Goal: Task Accomplishment & Management: Manage account settings

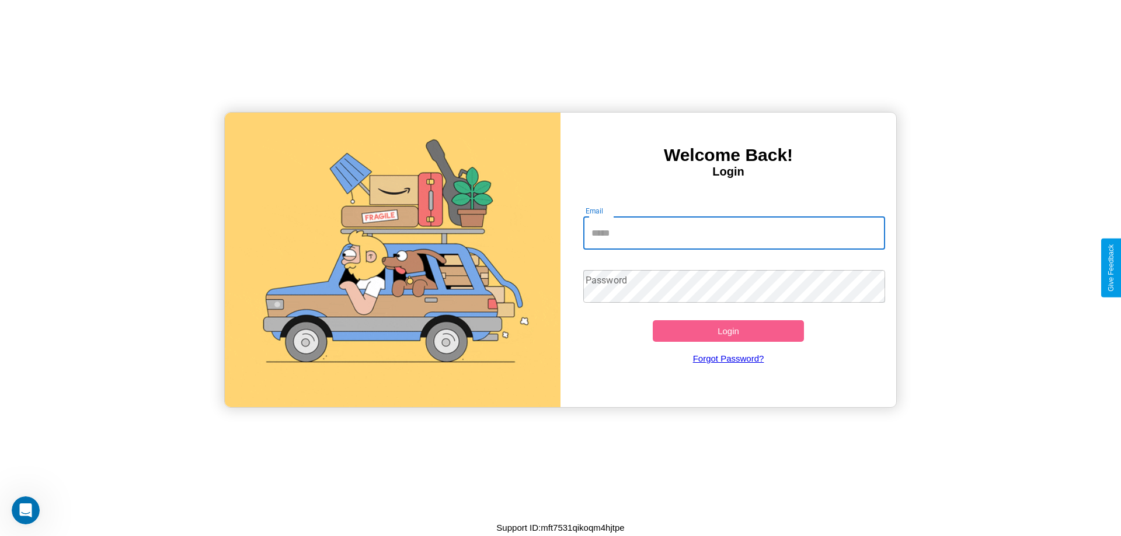
click at [734, 233] on input "Email" at bounding box center [734, 233] width 302 height 33
type input "**********"
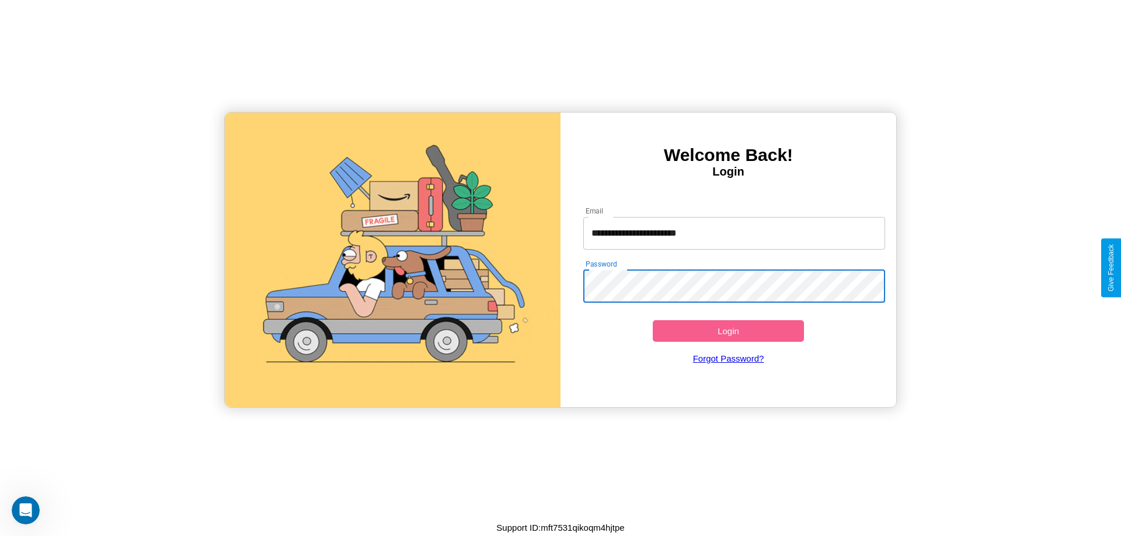
click at [728, 331] on button "Login" at bounding box center [728, 331] width 151 height 22
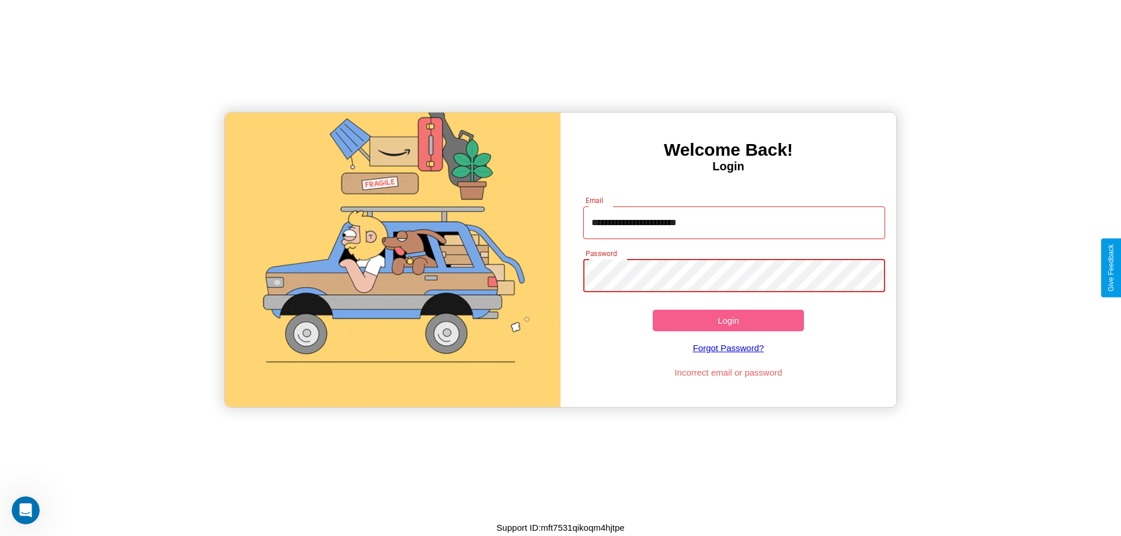
click at [728, 320] on button "Login" at bounding box center [728, 321] width 151 height 22
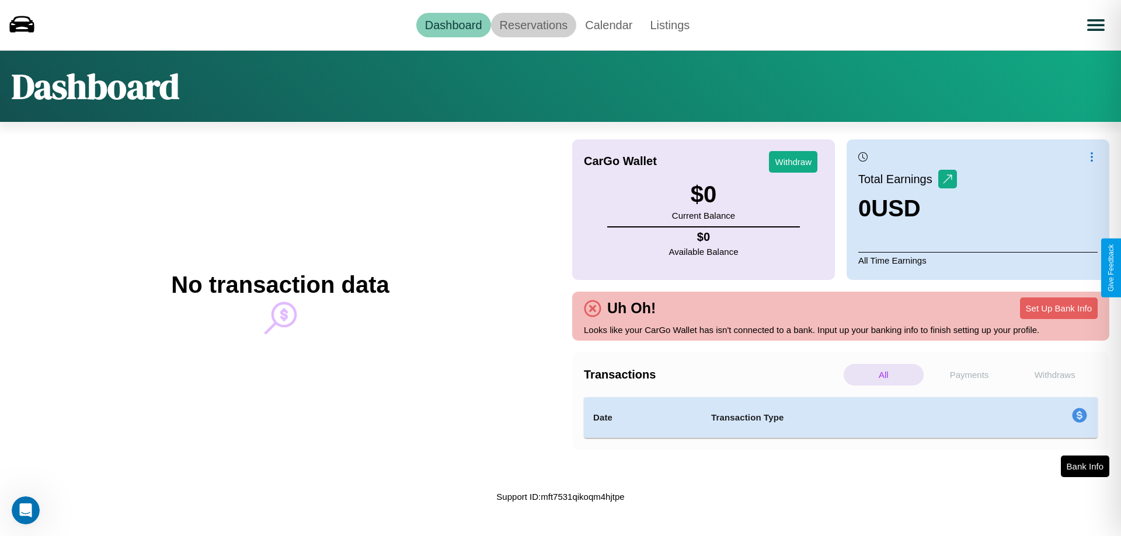
click at [533, 25] on link "Reservations" at bounding box center [534, 25] width 86 height 25
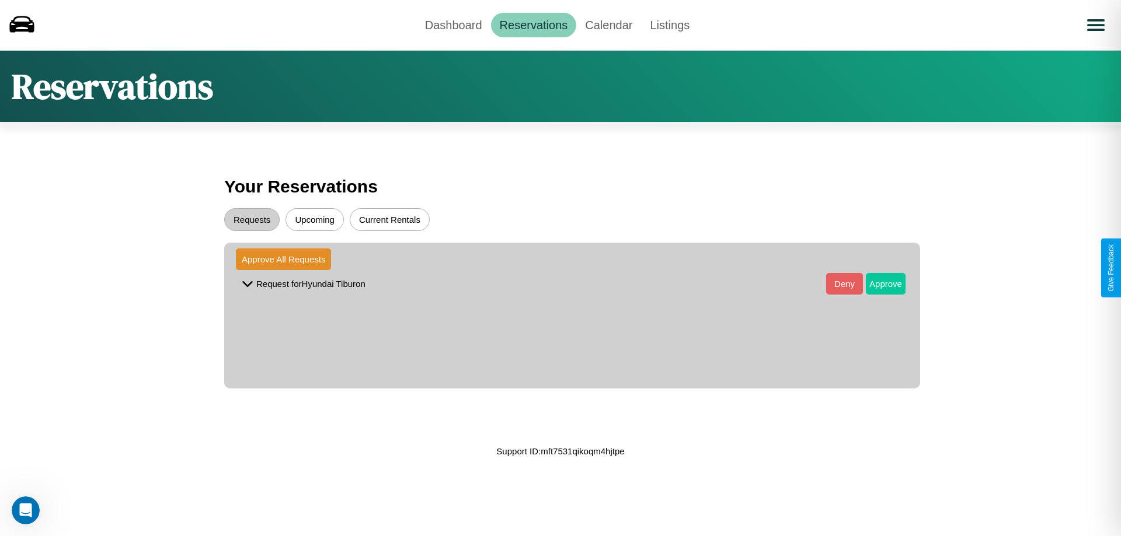
click at [877, 284] on button "Approve" at bounding box center [886, 284] width 40 height 22
